Goal: Task Accomplishment & Management: Manage account settings

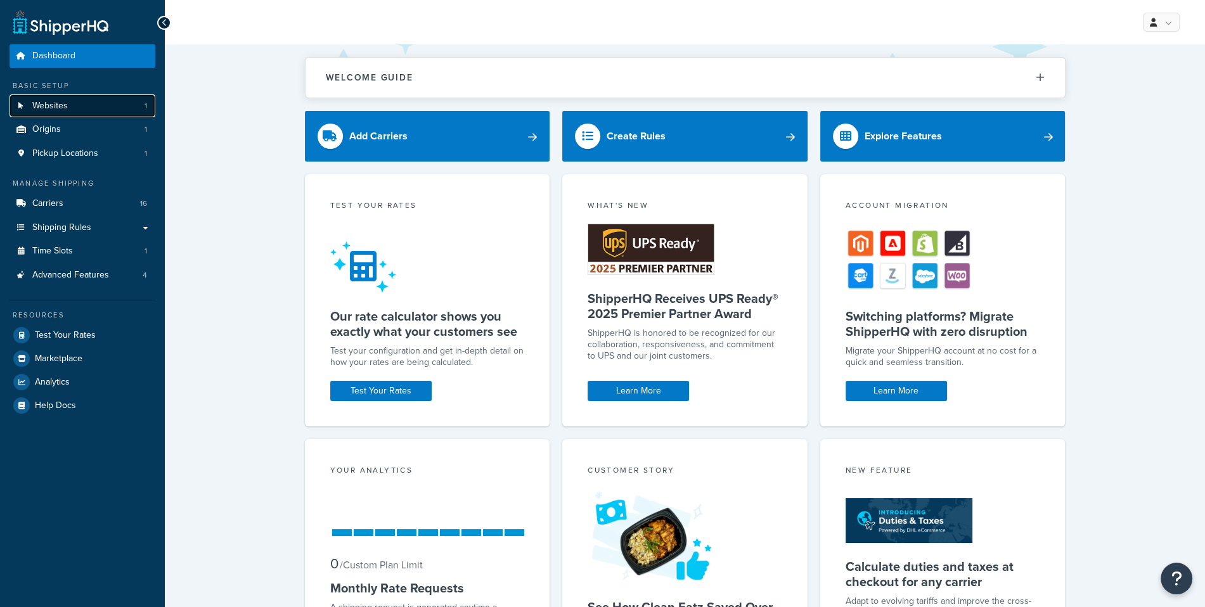
click at [62, 105] on span "Websites" at bounding box center [50, 106] width 36 height 11
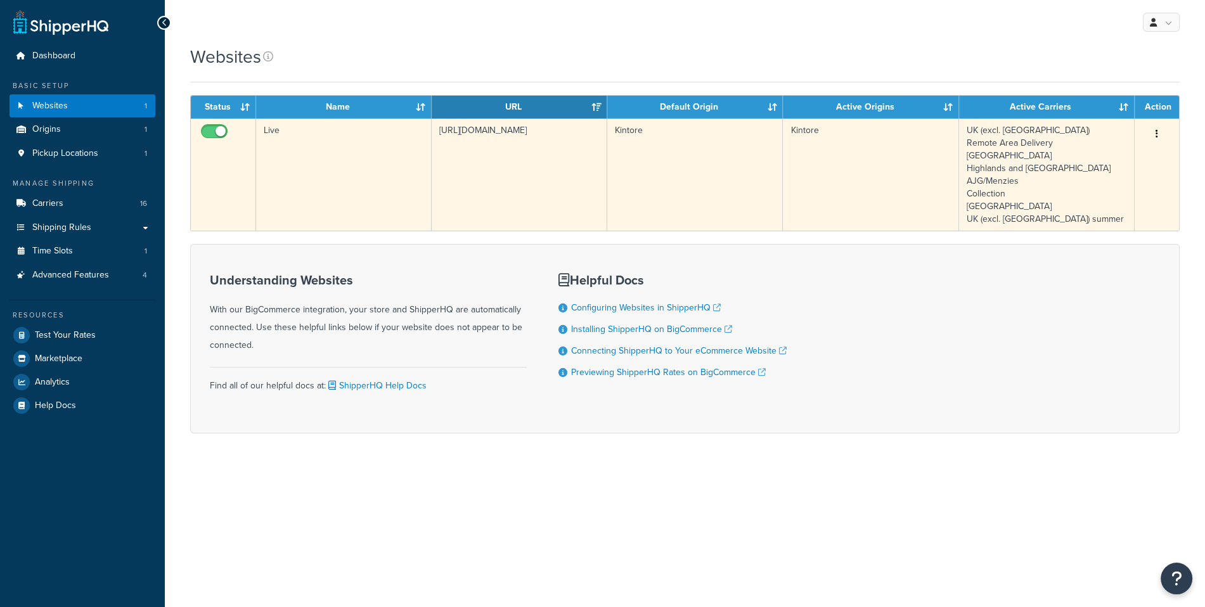
click at [366, 228] on td "Live" at bounding box center [344, 175] width 176 height 112
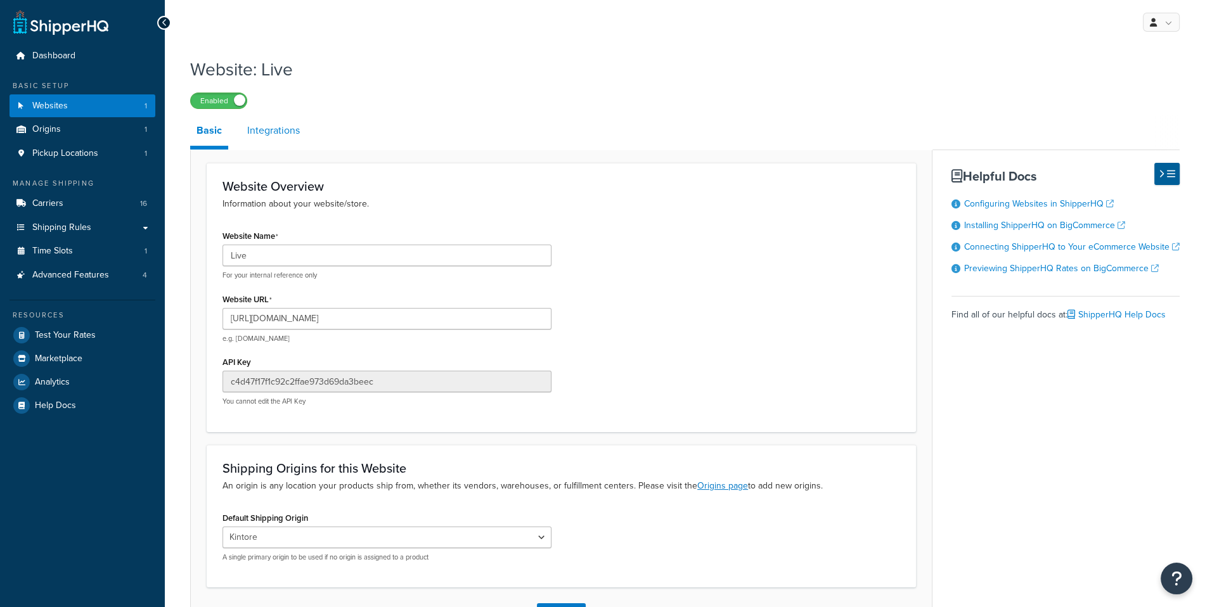
click at [291, 135] on link "Integrations" at bounding box center [273, 130] width 65 height 30
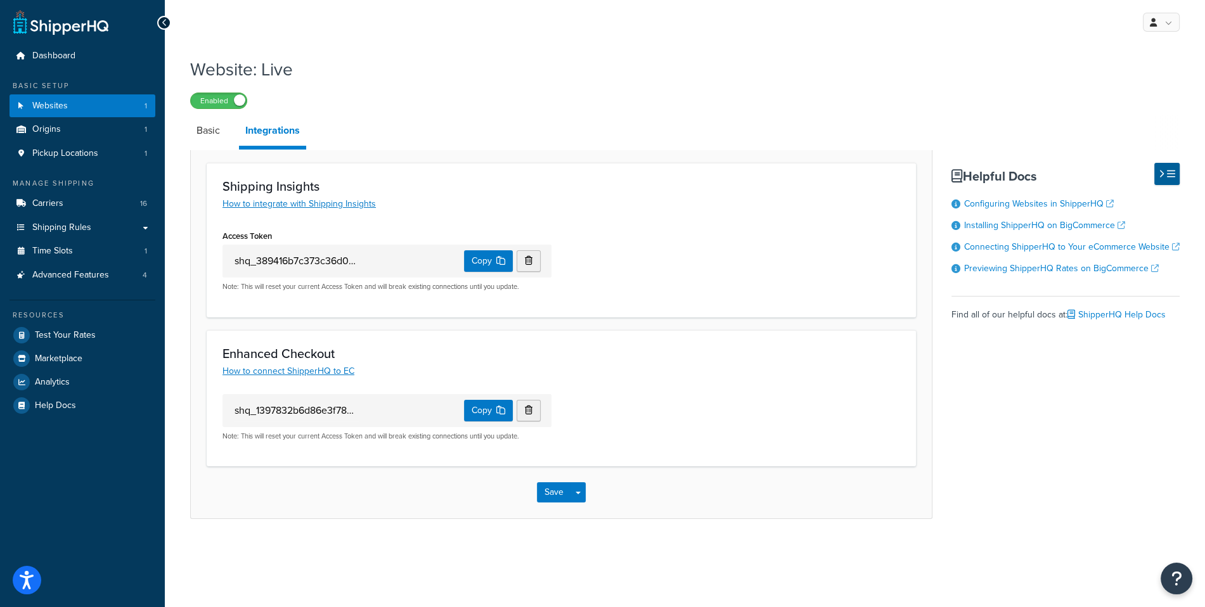
click at [350, 406] on input "shq_1397832b6d86e3f7801c09e85a9828f7a96a9d98" at bounding box center [296, 411] width 126 height 22
click at [690, 358] on h3 "Enhanced Checkout" at bounding box center [562, 354] width 678 height 14
click at [123, 281] on link "Advanced Features 4" at bounding box center [83, 275] width 146 height 23
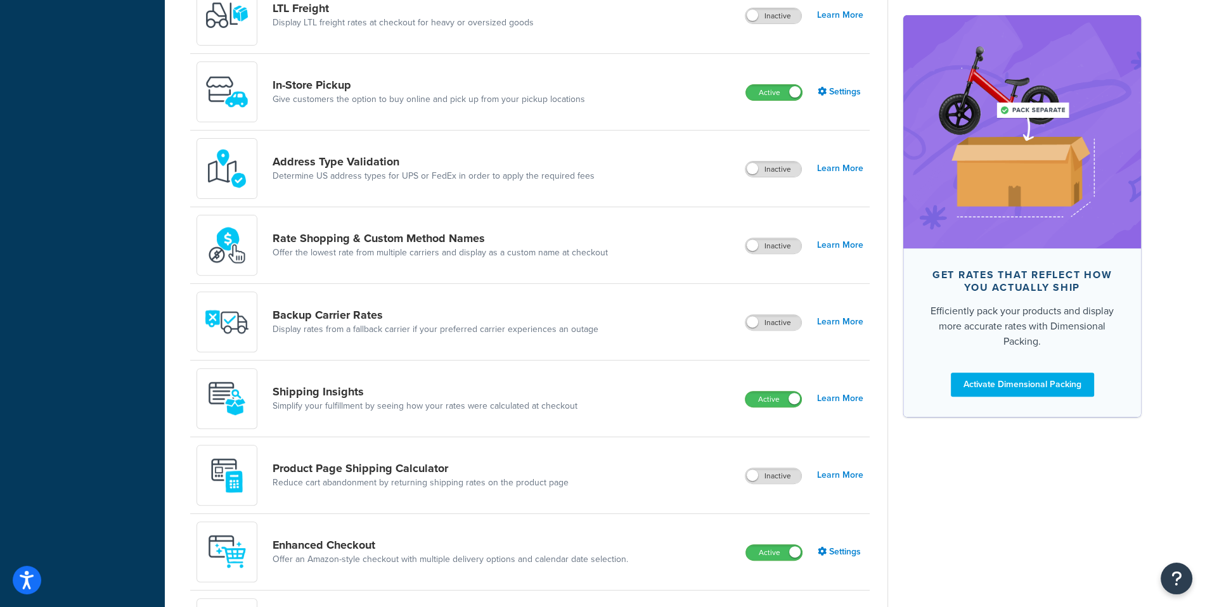
scroll to position [637, 0]
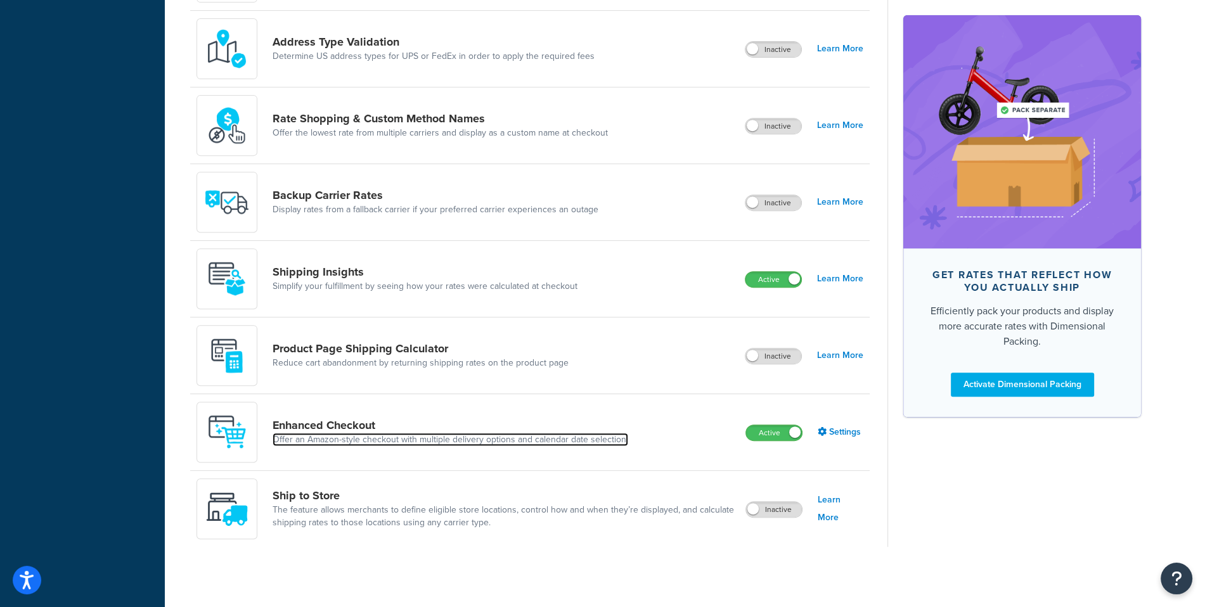
click at [349, 441] on link "Offer an Amazon-style checkout with multiple delivery options and calendar date…" at bounding box center [451, 440] width 356 height 13
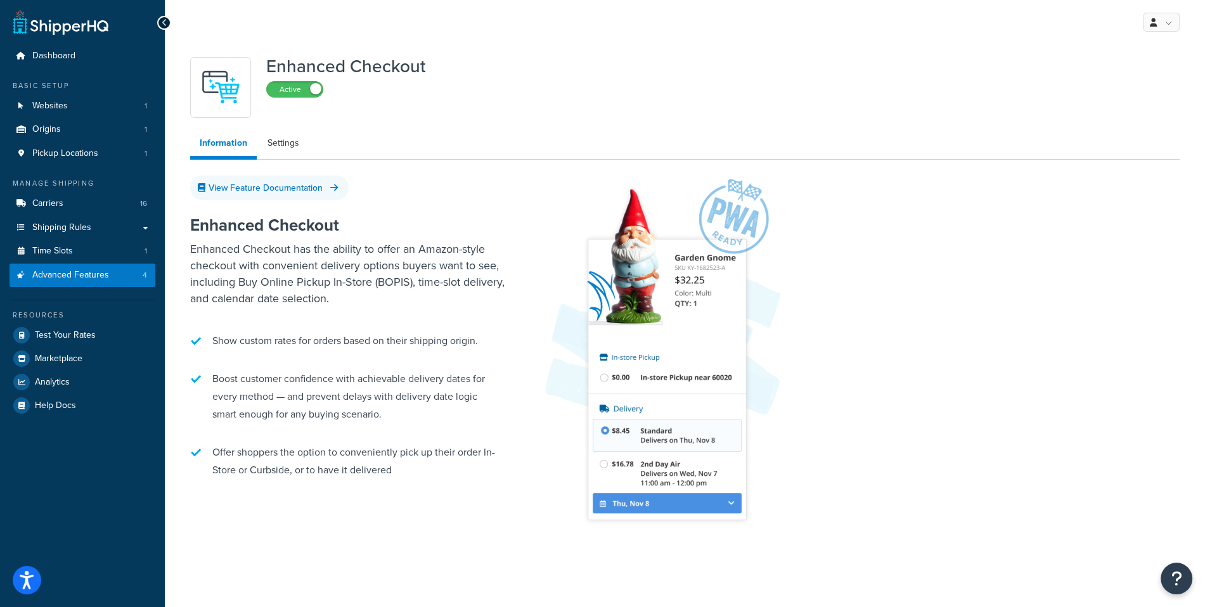
click at [287, 157] on ul "Information Settings" at bounding box center [685, 145] width 990 height 29
click at [284, 154] on link "Settings" at bounding box center [283, 143] width 51 height 25
select select "MONTHLY"
select select "28"
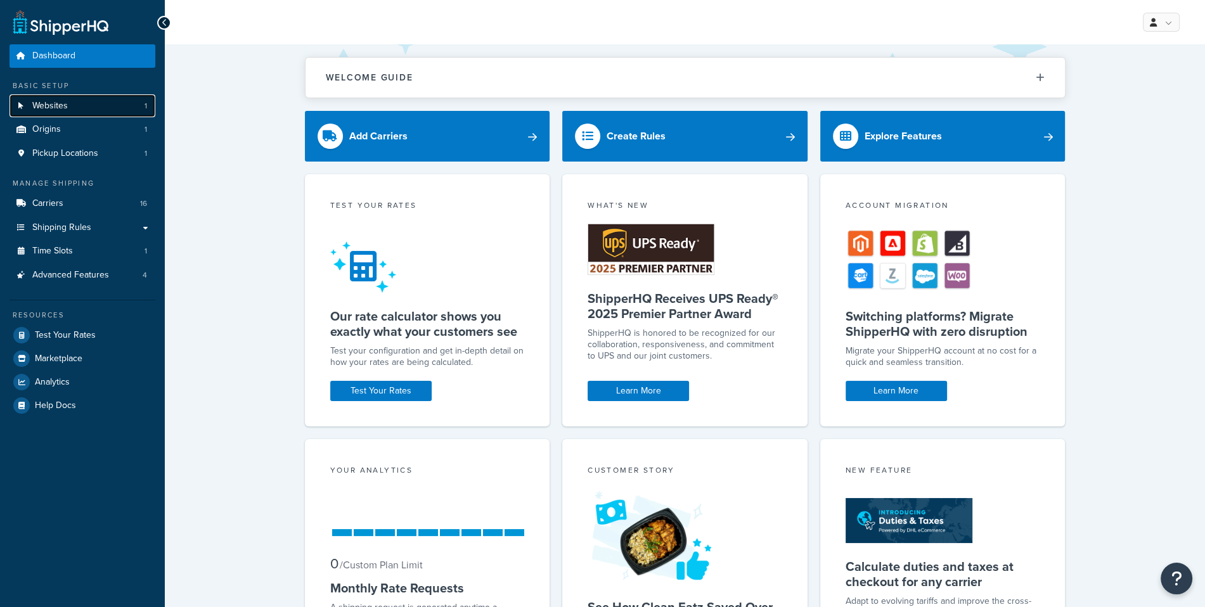
click at [119, 110] on link "Websites 1" at bounding box center [83, 105] width 146 height 23
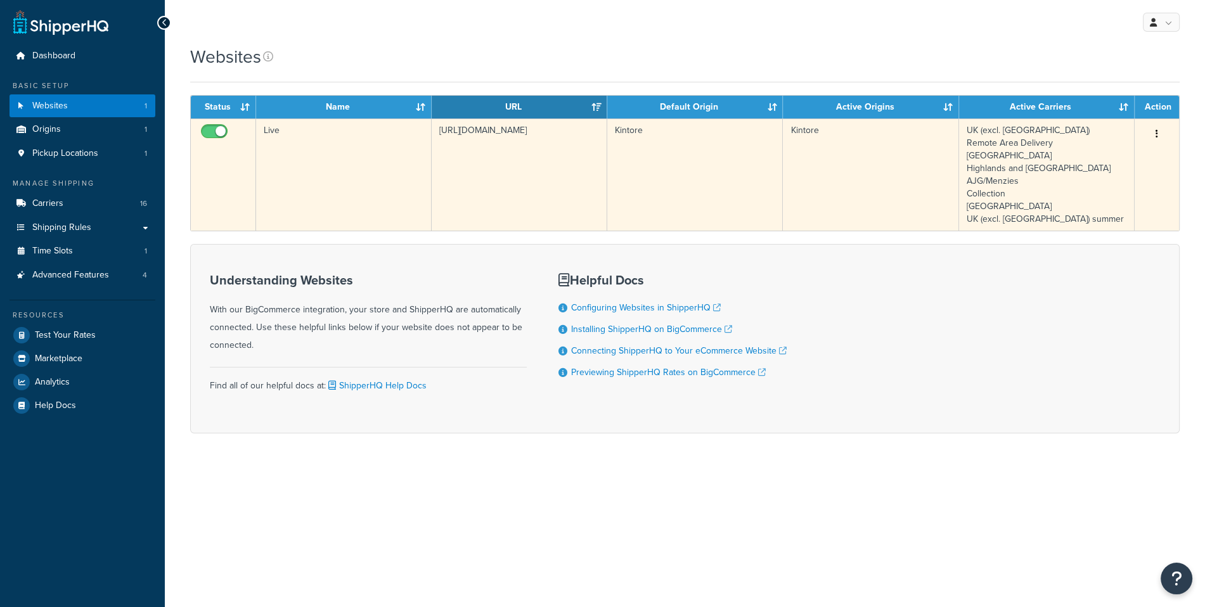
click at [356, 197] on td "Live" at bounding box center [344, 175] width 176 height 112
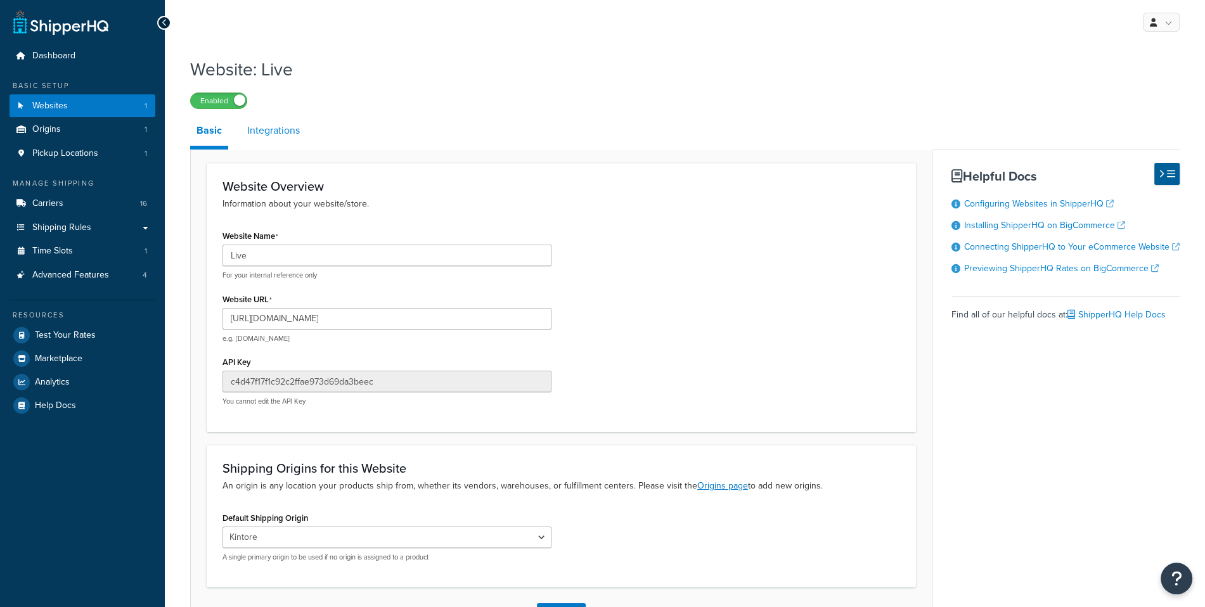
click at [278, 130] on link "Integrations" at bounding box center [273, 130] width 65 height 30
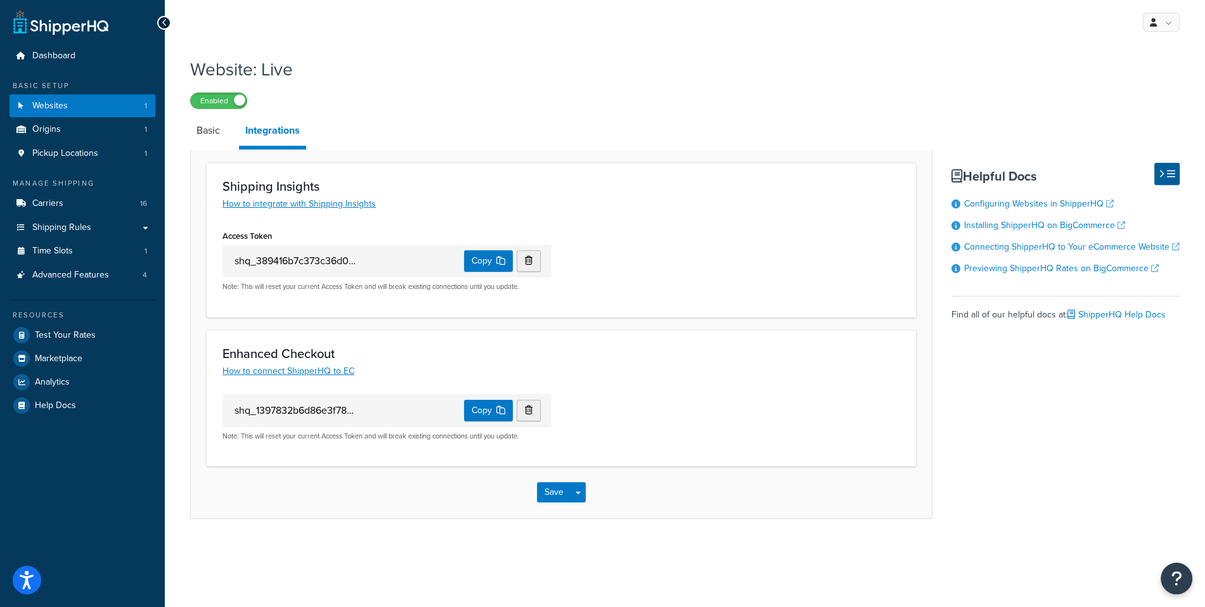
click at [410, 432] on p "Note: This will reset your current Access Token and will break existing connect…" at bounding box center [387, 437] width 329 height 10
click at [555, 106] on div "Enabled" at bounding box center [685, 100] width 990 height 18
click at [657, 443] on div "shq_1397832b6d86e3f7801c09e85a9828f7a96a9d98 Copy Note: This will reset your cu…" at bounding box center [561, 422] width 697 height 56
click at [385, 410] on div "shq_1397832b6d86e3f7801c09e85a9828f7a96a9d98 Copy" at bounding box center [387, 410] width 329 height 33
click at [354, 409] on input "shq_1397832b6d86e3f7801c09e85a9828f7a96a9d98" at bounding box center [296, 411] width 126 height 22
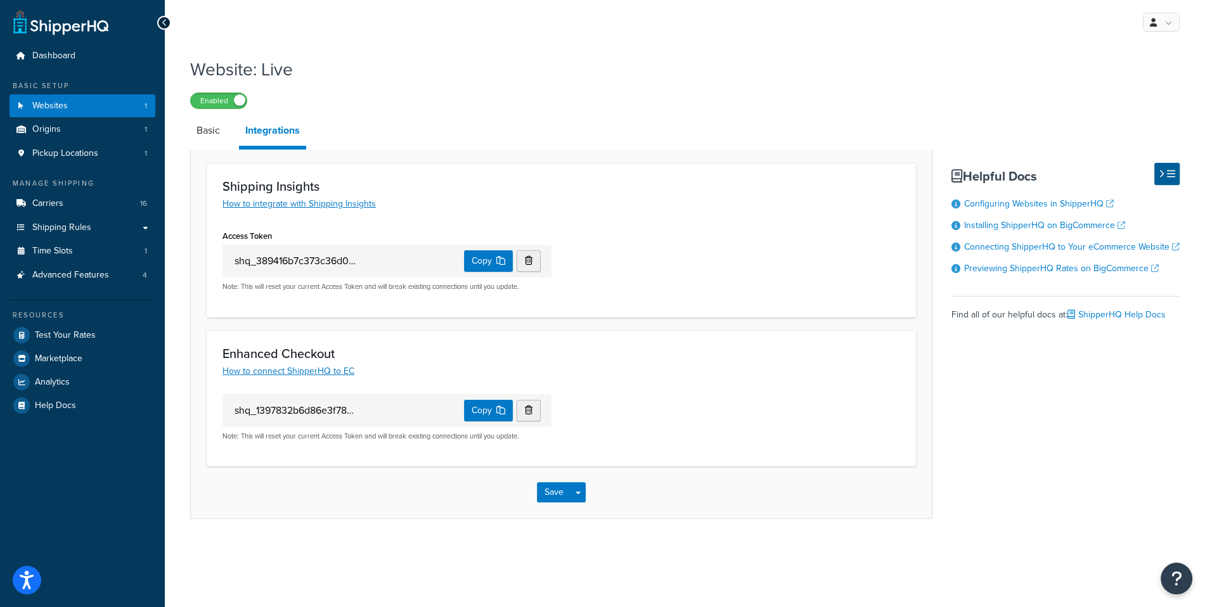
click at [354, 409] on input "shq_1397832b6d86e3f7801c09e85a9828f7a96a9d98" at bounding box center [296, 411] width 126 height 22
click at [463, 505] on div "Save Save Dropdown Save and Edit" at bounding box center [561, 493] width 741 height 52
click at [602, 569] on div "My Profile Billing Global Settings Migrate Product Metadata Contact Us Logout W…" at bounding box center [685, 303] width 1040 height 607
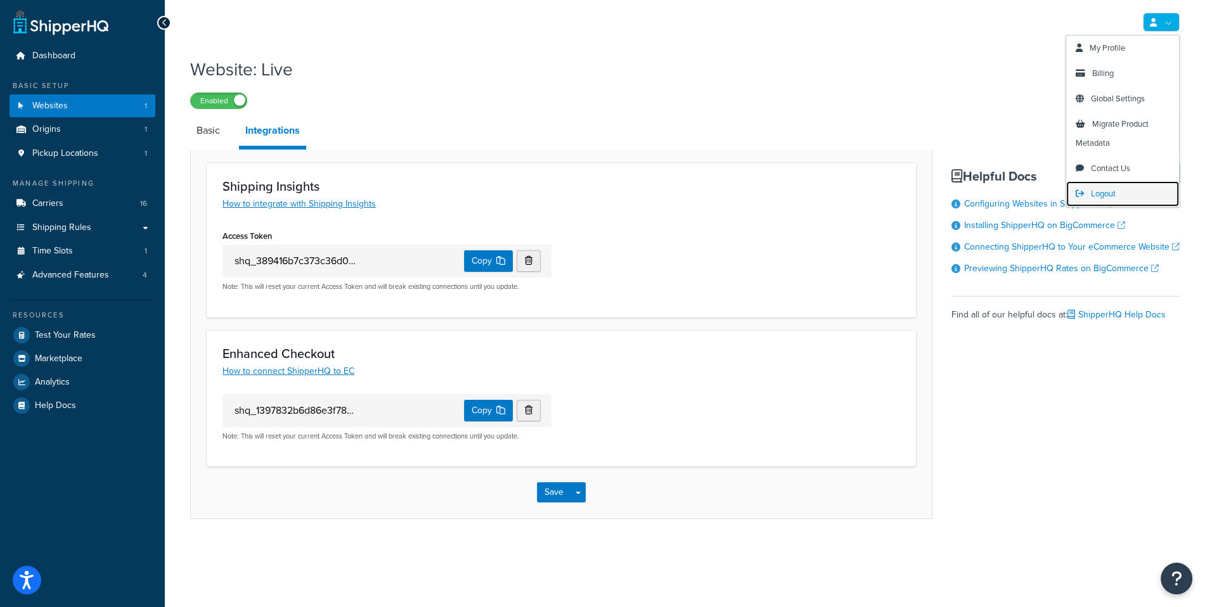
click at [1129, 182] on link "Logout" at bounding box center [1122, 193] width 113 height 25
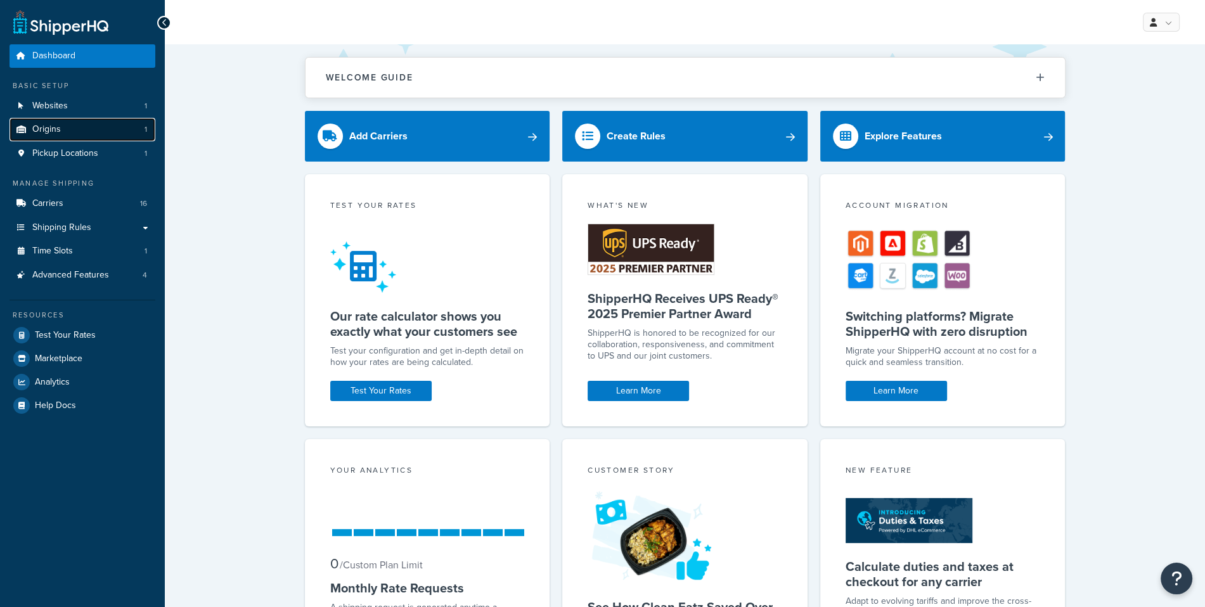
click at [91, 120] on link "Origins 1" at bounding box center [83, 129] width 146 height 23
click at [87, 108] on link "Websites 1" at bounding box center [83, 105] width 146 height 23
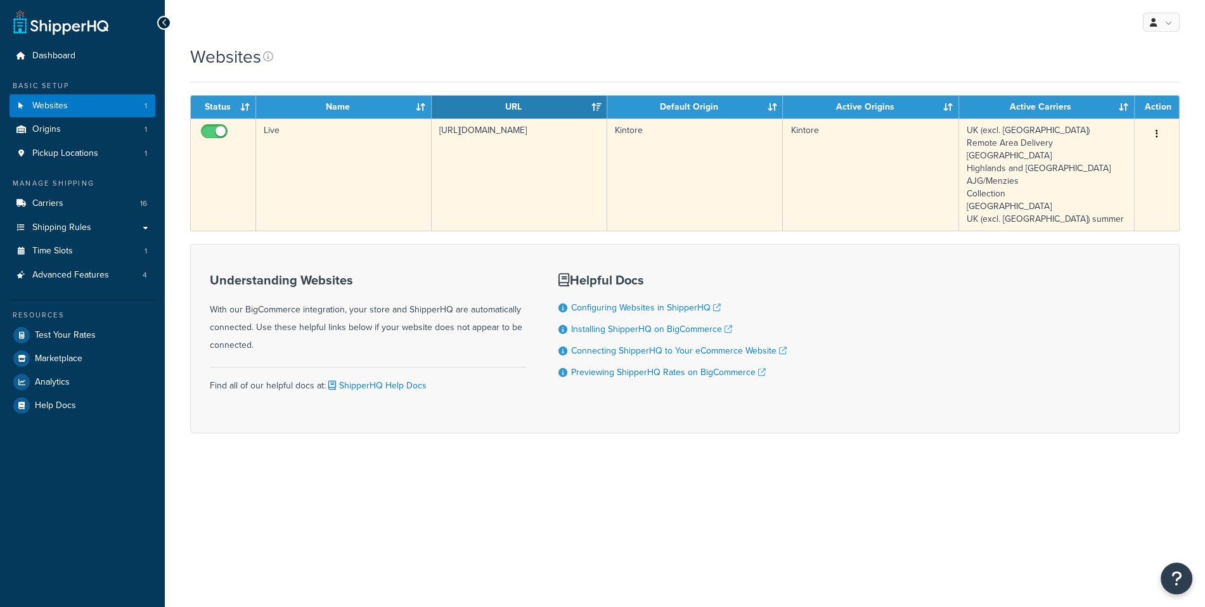
click at [418, 178] on td "Live" at bounding box center [344, 175] width 176 height 112
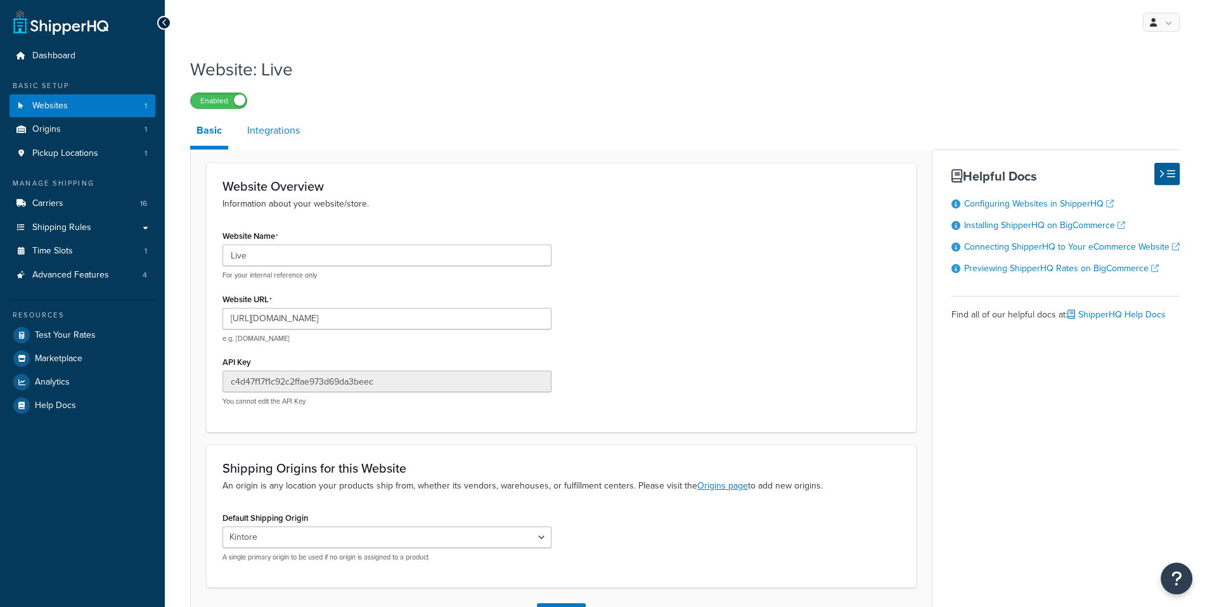
click at [290, 142] on link "Integrations" at bounding box center [273, 130] width 65 height 30
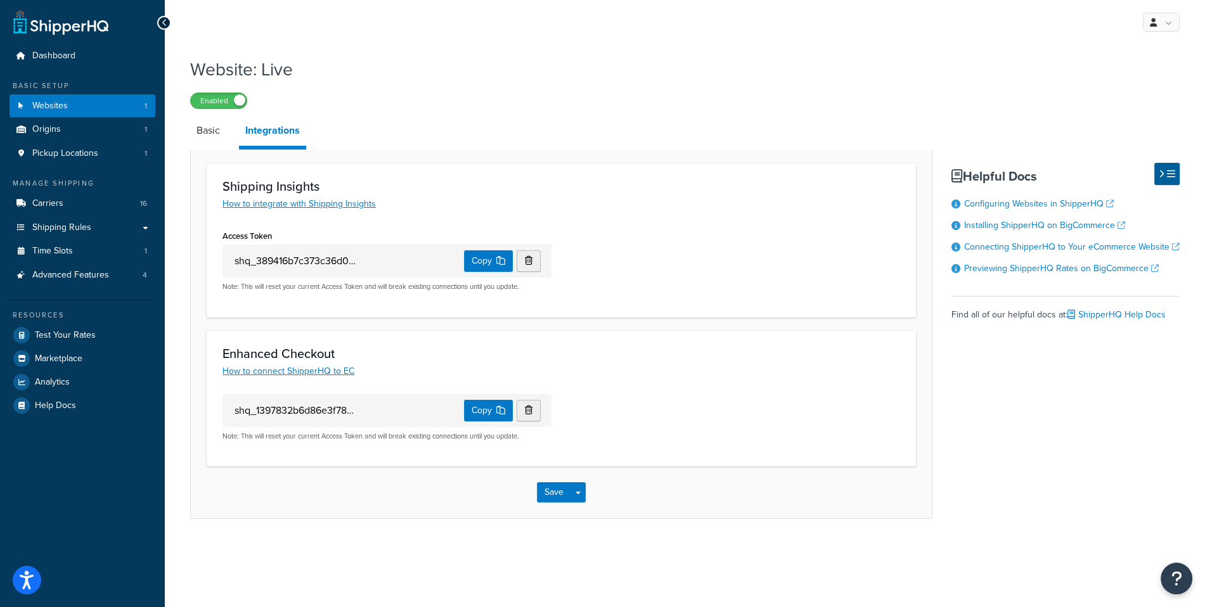
click at [131, 288] on ul "Dashboard Basic Setup Websites 1 Origins 1 Pickup Locations 1 Manage Shipping C…" at bounding box center [83, 230] width 146 height 373
click at [123, 281] on link "Advanced Features 4" at bounding box center [83, 275] width 146 height 23
